Goal: Navigation & Orientation: Find specific page/section

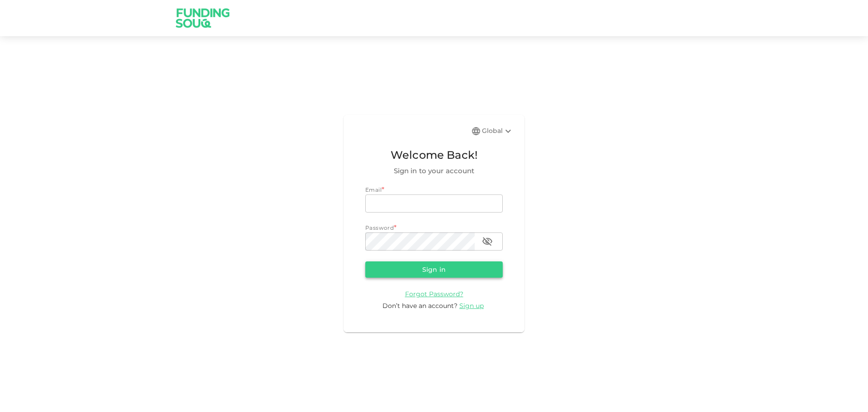
type input "[EMAIL_ADDRESS][DOMAIN_NAME]"
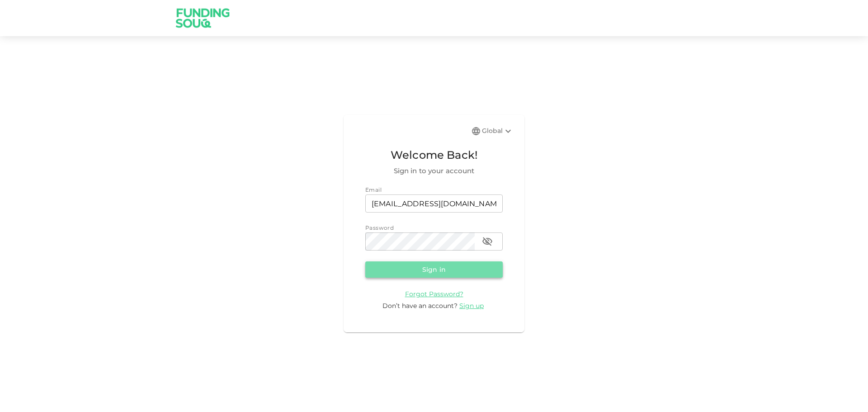
click at [420, 266] on button "Sign in" at bounding box center [433, 269] width 137 height 16
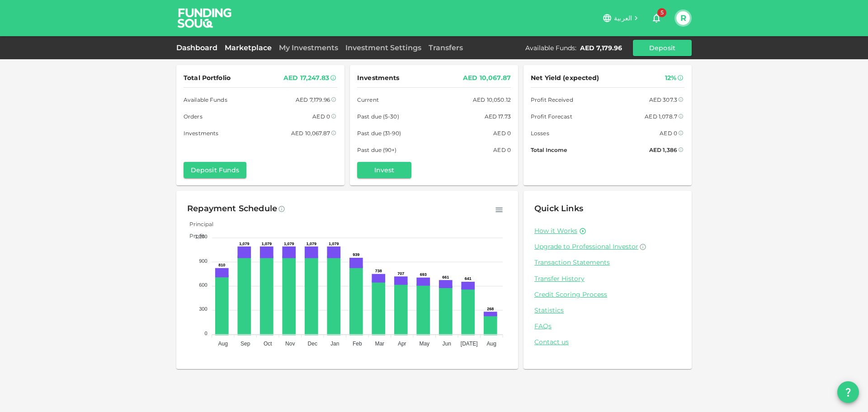
click at [247, 46] on link "Marketplace" at bounding box center [248, 47] width 54 height 9
